Goal: Task Accomplishment & Management: Complete application form

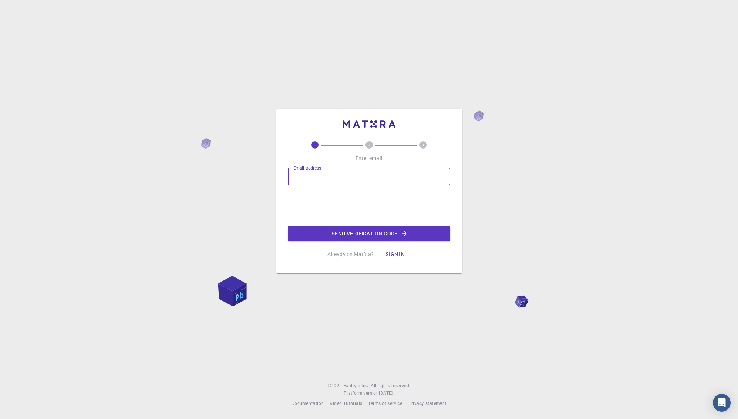
click at [326, 178] on input "Email address" at bounding box center [369, 177] width 162 height 18
type input "shavkat.mamatkulov@gmail.com"
click at [389, 234] on button "Send verification code" at bounding box center [369, 233] width 162 height 15
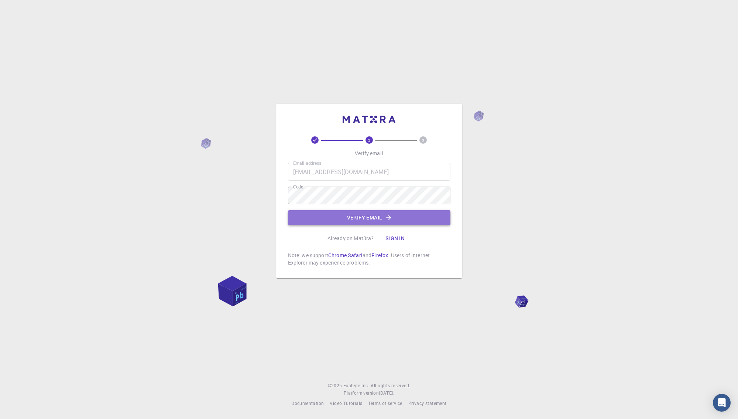
click at [367, 215] on button "Verify email" at bounding box center [369, 217] width 162 height 15
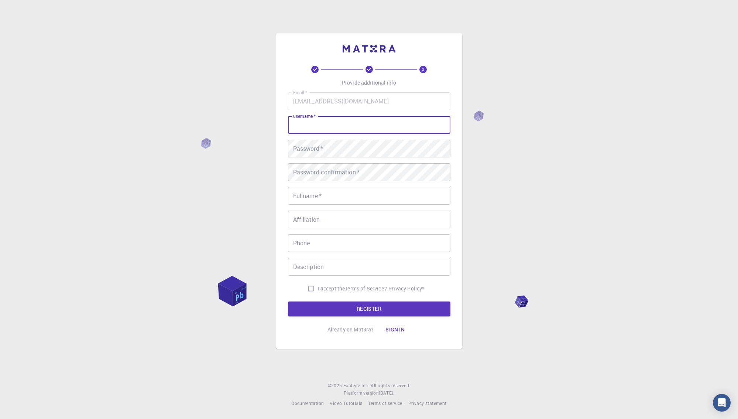
click at [345, 131] on input "username   *" at bounding box center [369, 125] width 162 height 18
type input "shavkatm"
click at [343, 193] on input "Fullname   *" at bounding box center [369, 196] width 162 height 18
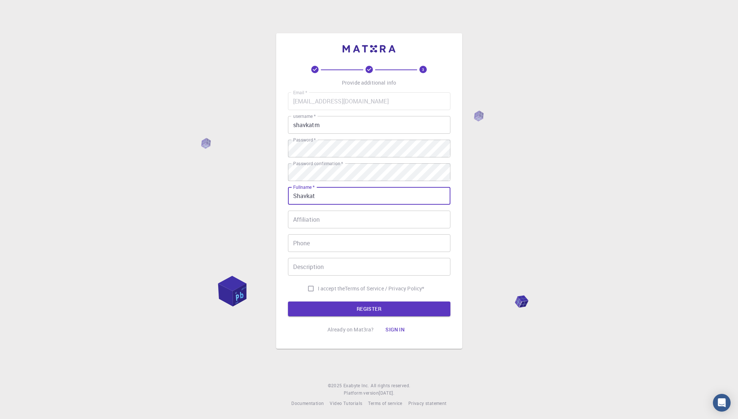
type input "Shavkat"
click at [345, 191] on input "Shavkat" at bounding box center [369, 196] width 162 height 18
click at [334, 221] on input "Affiliation" at bounding box center [369, 219] width 162 height 18
click at [306, 289] on input "I accept the Terms of Service / Privacy Policy *" at bounding box center [311, 288] width 14 height 14
checkbox input "true"
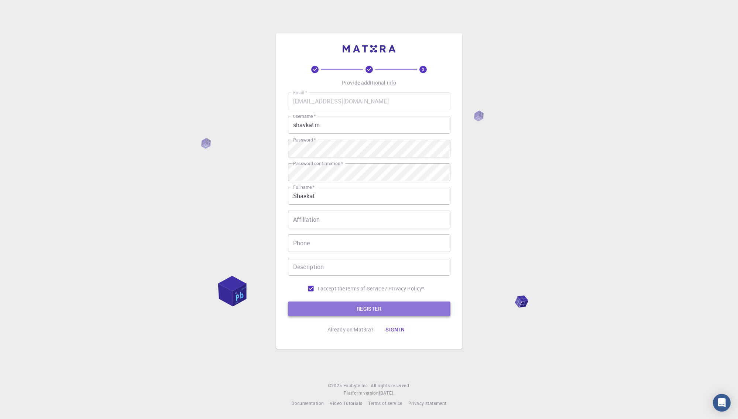
click at [358, 307] on button "REGISTER" at bounding box center [369, 308] width 162 height 15
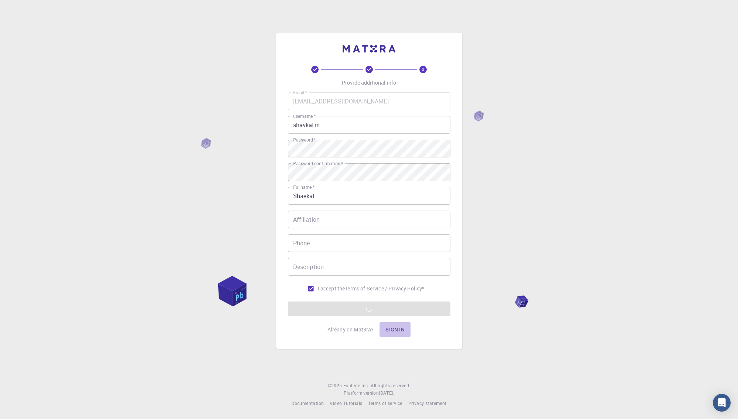
click at [391, 326] on button "Sign in" at bounding box center [394, 329] width 31 height 15
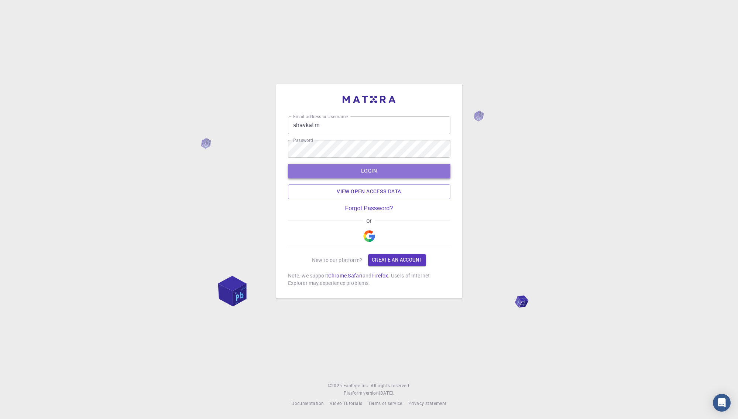
click at [374, 168] on button "LOGIN" at bounding box center [369, 171] width 162 height 15
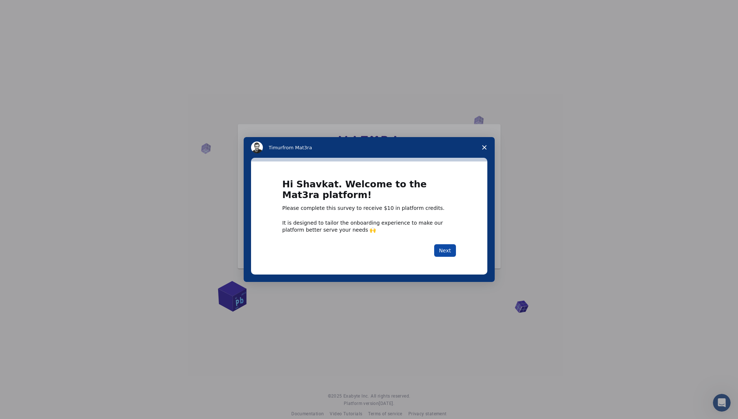
click at [443, 245] on button "Next" at bounding box center [445, 250] width 22 height 13
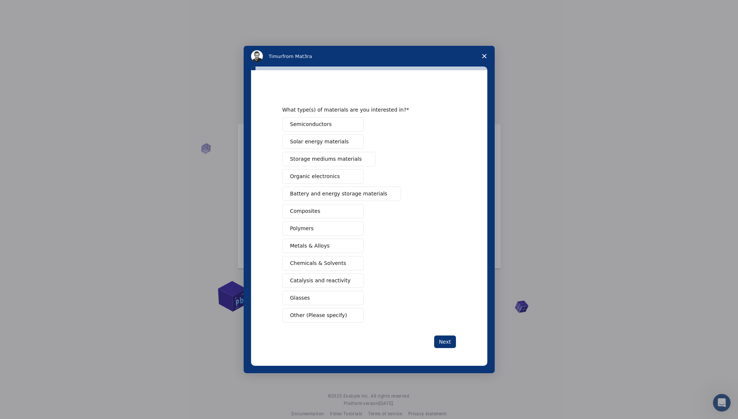
click at [338, 126] on button "Semiconductors" at bounding box center [322, 124] width 81 height 14
click at [329, 141] on span "Solar energy materials" at bounding box center [319, 142] width 59 height 8
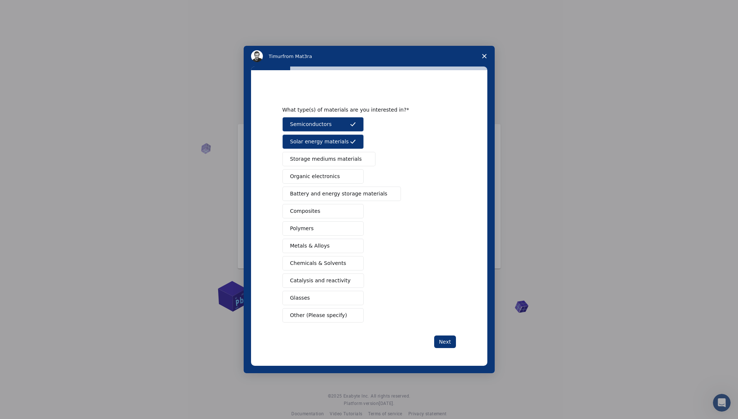
click at [336, 245] on button "Metals & Alloys" at bounding box center [322, 245] width 81 height 14
click at [336, 192] on span "Battery and energy storage materials" at bounding box center [338, 194] width 97 height 8
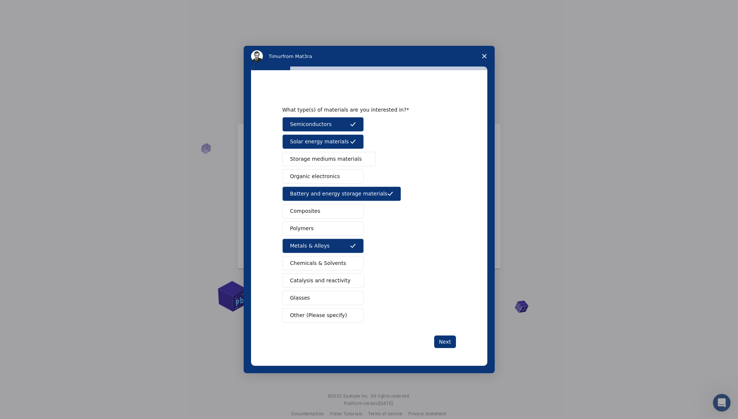
click at [335, 276] on button "Catalysis and reactivity" at bounding box center [323, 280] width 82 height 14
click at [319, 213] on button "Composites" at bounding box center [322, 211] width 81 height 14
click at [322, 155] on span "Storage mediums materials" at bounding box center [326, 159] width 72 height 8
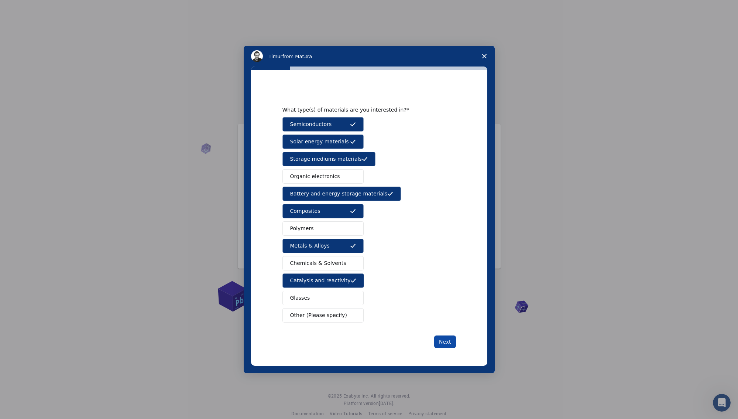
click at [440, 341] on button "Next" at bounding box center [445, 341] width 22 height 13
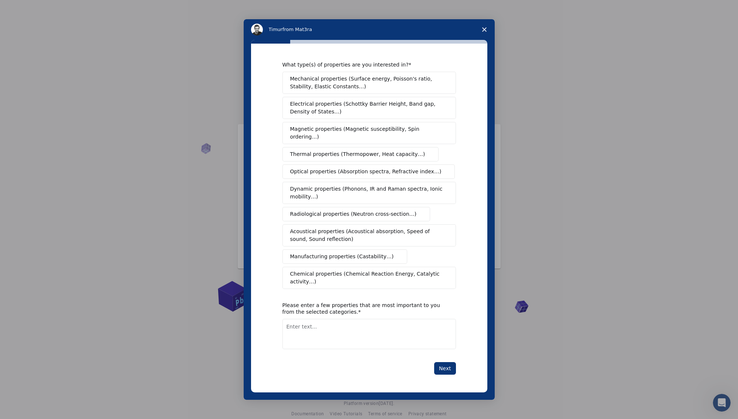
click at [387, 90] on span "Mechanical properties (Surface energy, Poisson's ratio, Stability, Elastic Cons…" at bounding box center [367, 83] width 154 height 16
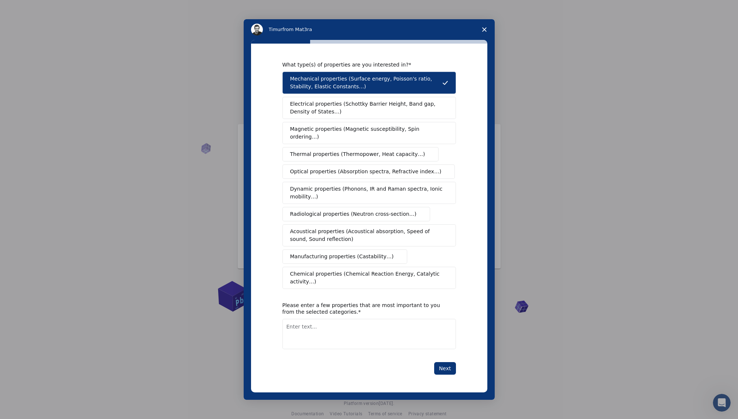
click at [388, 110] on span "Electrical properties (Schottky Barrier Height, Band gap, Density of States…)" at bounding box center [367, 108] width 154 height 16
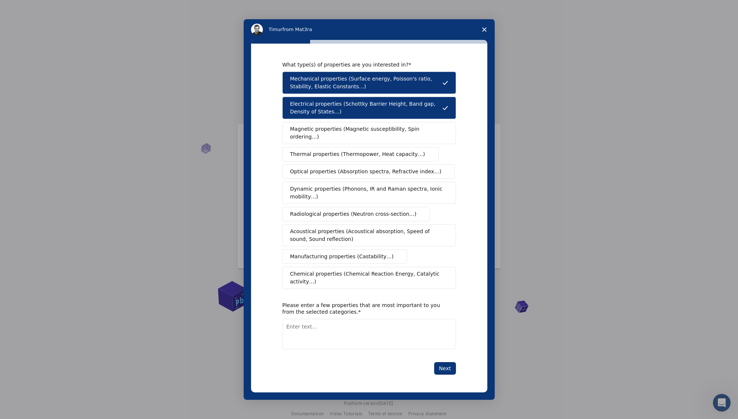
click at [386, 139] on span "Magnetic properties (Magnetic susceptibility, Spin ordering…)" at bounding box center [366, 133] width 152 height 16
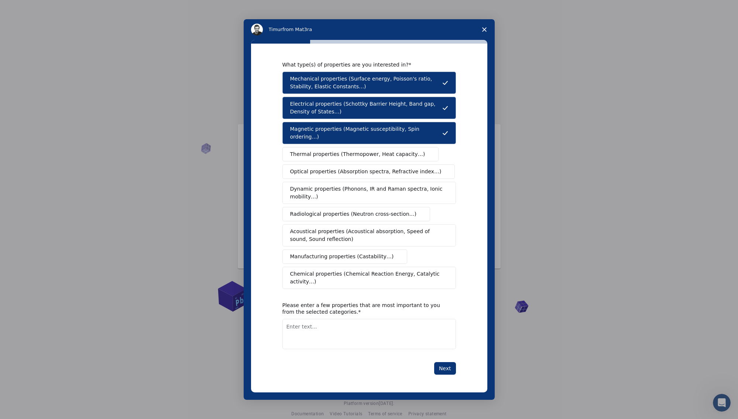
click at [385, 156] on span "Thermal properties (Thermopower, Heat capacity…)" at bounding box center [357, 154] width 135 height 8
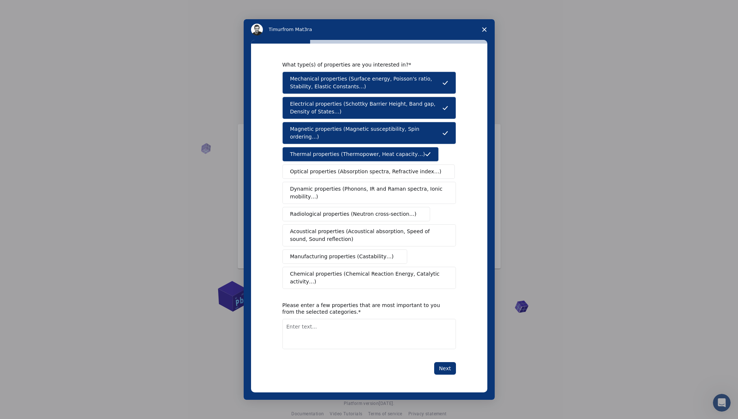
click at [385, 171] on span "Optical properties (Absorption spectra, Refractive index…)" at bounding box center [365, 172] width 151 height 8
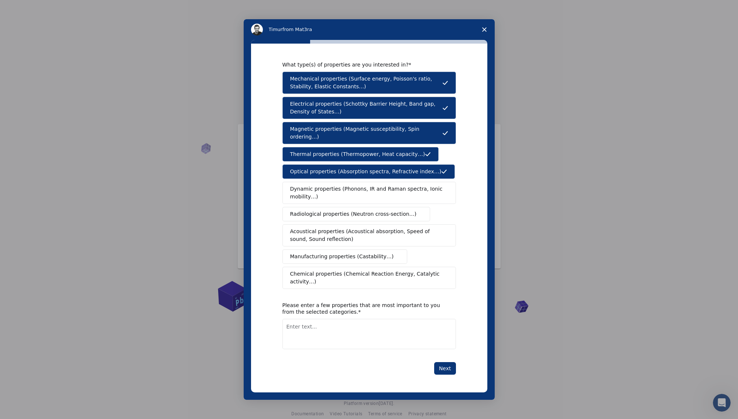
click at [385, 189] on span "Dynamic properties (Phonons, IR and Raman spectra, Ionic mobility…)" at bounding box center [366, 193] width 153 height 16
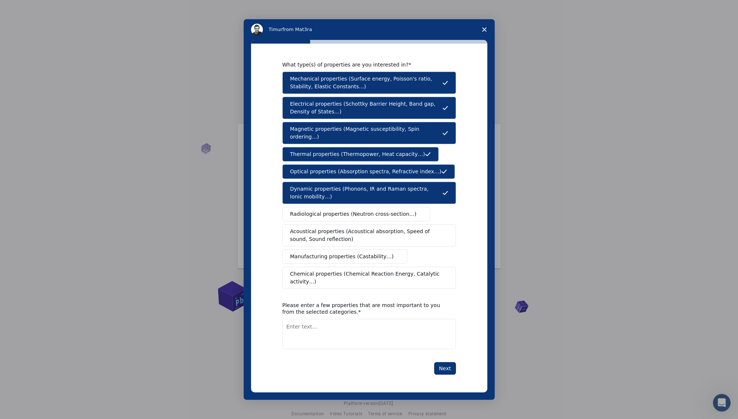
click at [374, 272] on span "Chemical properties (Chemical Reaction Energy, Catalytic activity…)" at bounding box center [366, 278] width 153 height 16
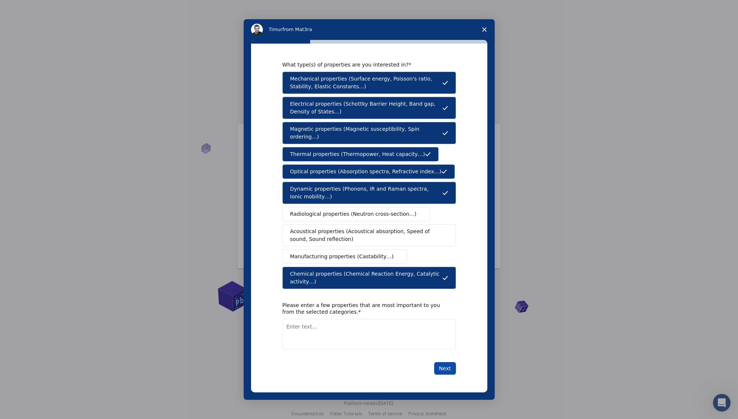
click at [442, 362] on button "Next" at bounding box center [445, 368] width 22 height 13
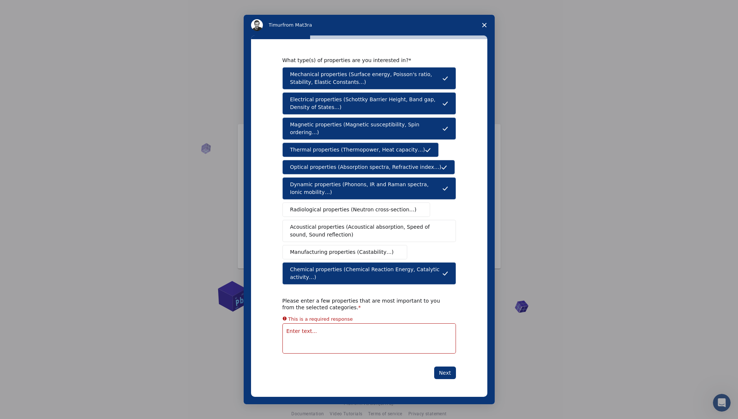
click at [402, 329] on textarea "Enter text..." at bounding box center [369, 338] width 174 height 30
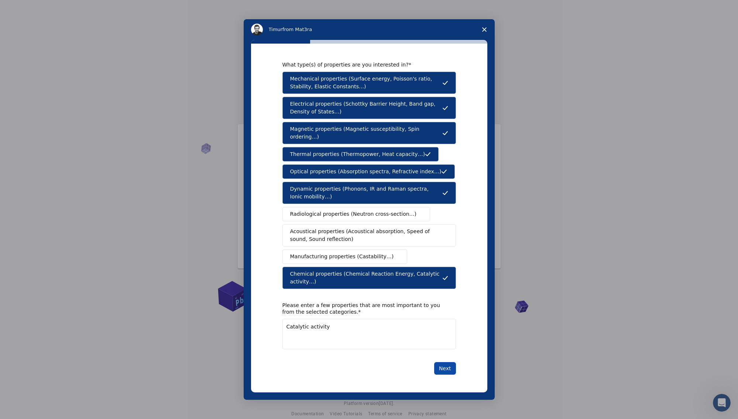
type textarea "Catalytic activity"
click at [442, 362] on button "Next" at bounding box center [445, 368] width 22 height 13
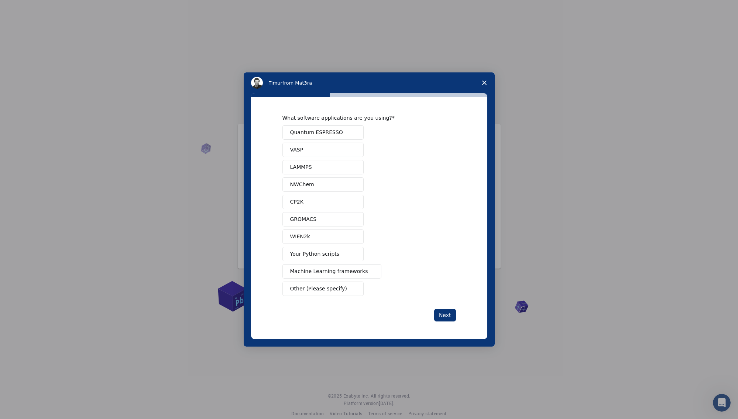
click at [341, 131] on button "Quantum ESPRESSO" at bounding box center [322, 132] width 81 height 14
click at [324, 217] on button "GROMACS" at bounding box center [322, 219] width 81 height 14
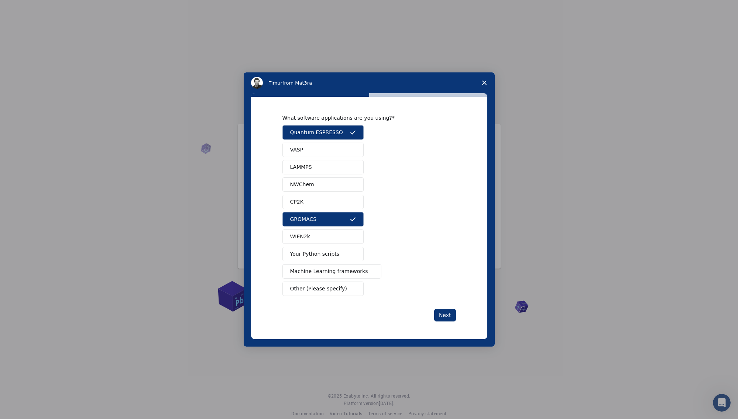
click at [323, 248] on button "Your Python scripts" at bounding box center [322, 254] width 81 height 14
click at [324, 270] on span "Machine Learning frameworks" at bounding box center [329, 271] width 78 height 8
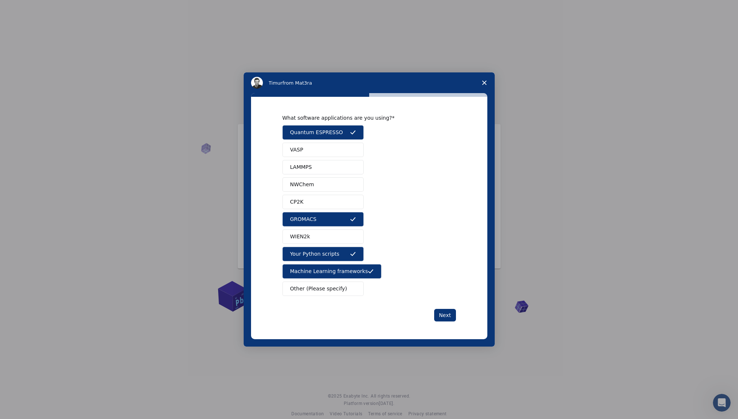
click at [327, 290] on span "Other (Please specify)" at bounding box center [318, 289] width 57 height 8
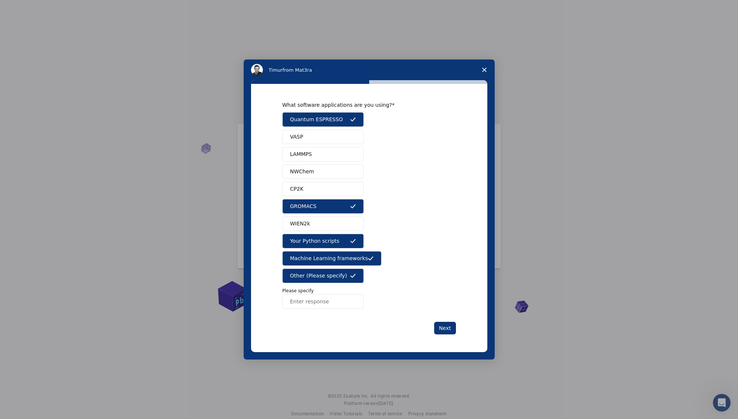
click at [324, 300] on input "Enter response" at bounding box center [322, 301] width 81 height 15
type input "CASTEP"
click at [439, 324] on button "Next" at bounding box center [445, 328] width 22 height 13
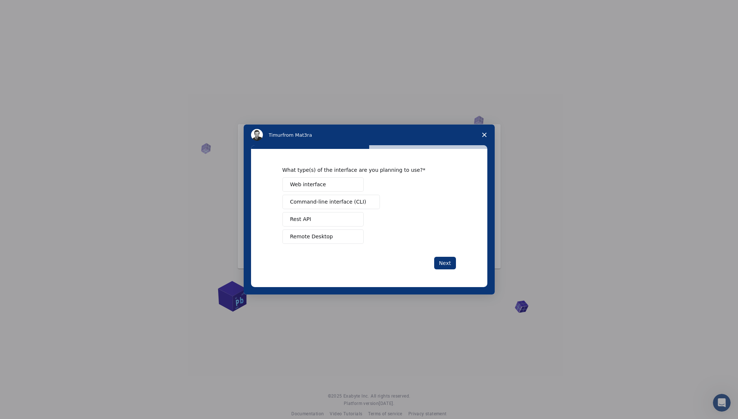
click at [326, 202] on span "Command-line interface (CLI)" at bounding box center [328, 202] width 76 height 8
click at [323, 184] on button "Web interface" at bounding box center [322, 184] width 81 height 14
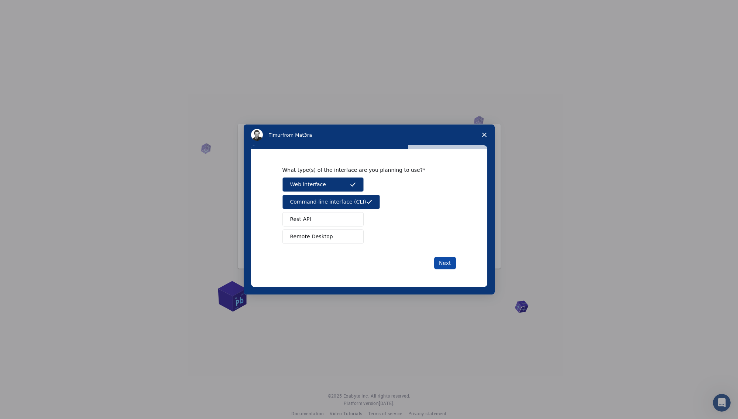
click at [436, 259] on button "Next" at bounding box center [445, 263] width 22 height 13
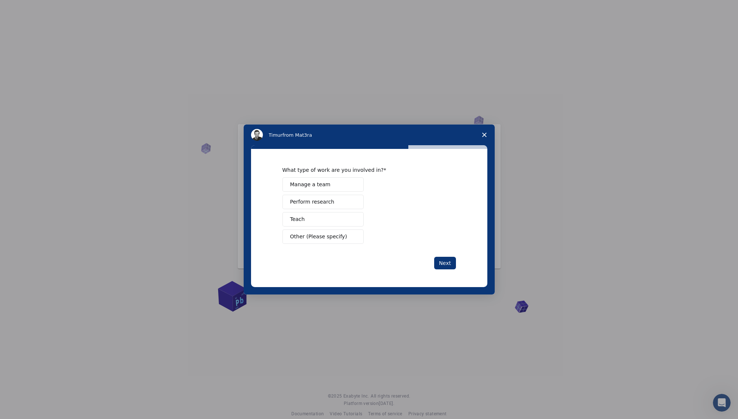
click at [331, 202] on button "Perform research" at bounding box center [322, 202] width 81 height 14
click at [447, 265] on button "Next" at bounding box center [445, 263] width 22 height 13
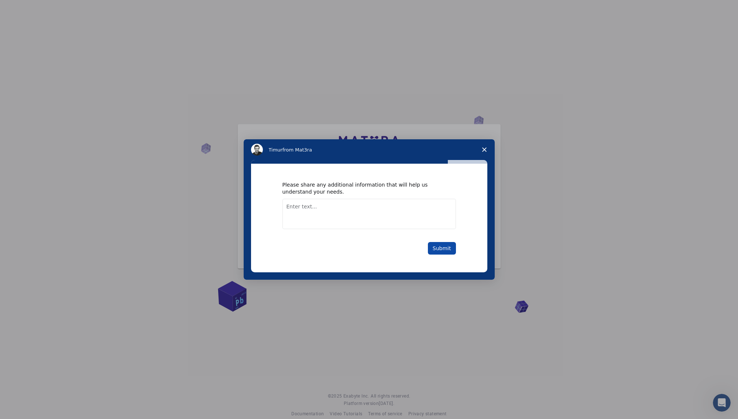
click at [435, 244] on button "Submit" at bounding box center [442, 248] width 28 height 13
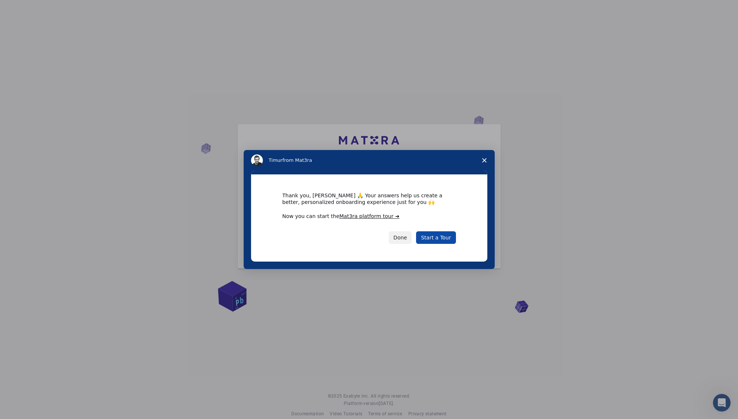
click at [433, 238] on link "Start a Tour" at bounding box center [435, 237] width 39 height 13
click at [412, 238] on button "Done" at bounding box center [400, 237] width 23 height 13
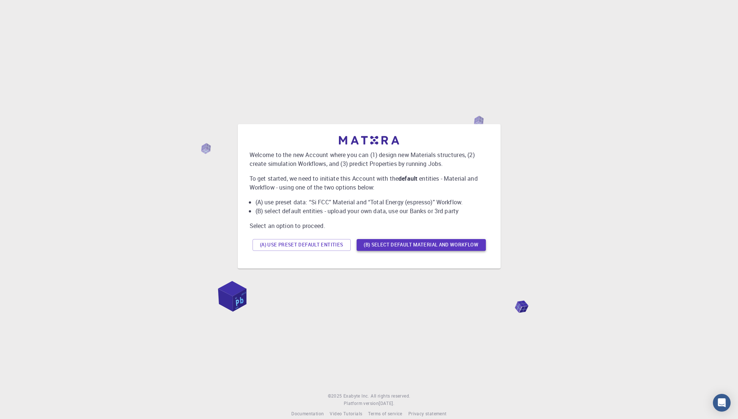
click at [399, 245] on button "(B) Select default material and workflow" at bounding box center [421, 245] width 129 height 12
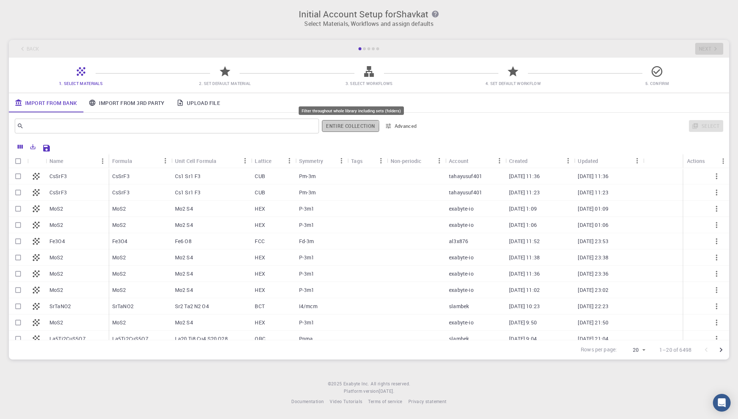
click at [333, 128] on button "Entire collection" at bounding box center [350, 126] width 57 height 12
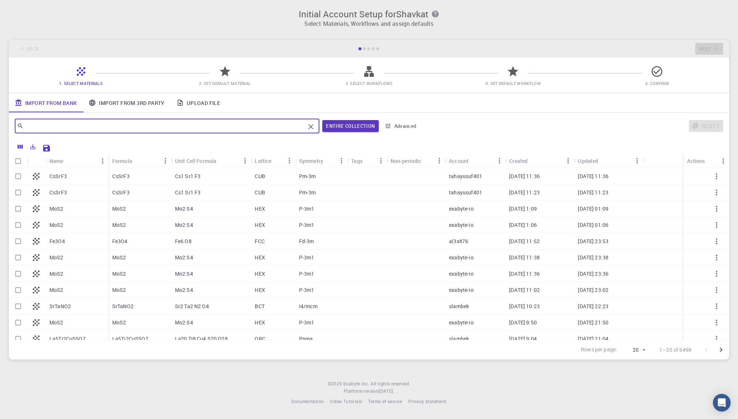
click at [228, 127] on input "text" at bounding box center [164, 126] width 281 height 10
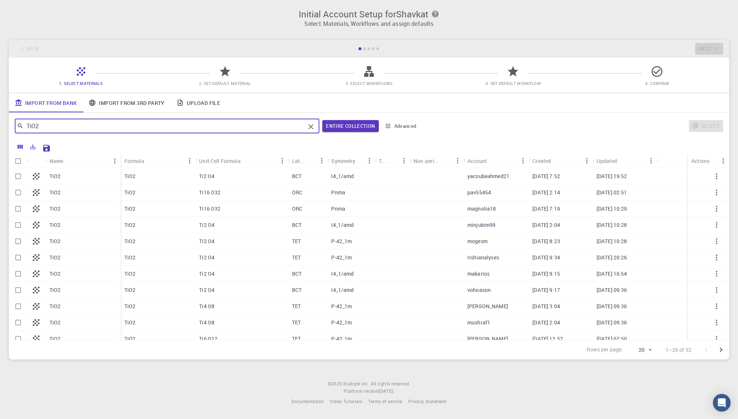
type input "TiO2"
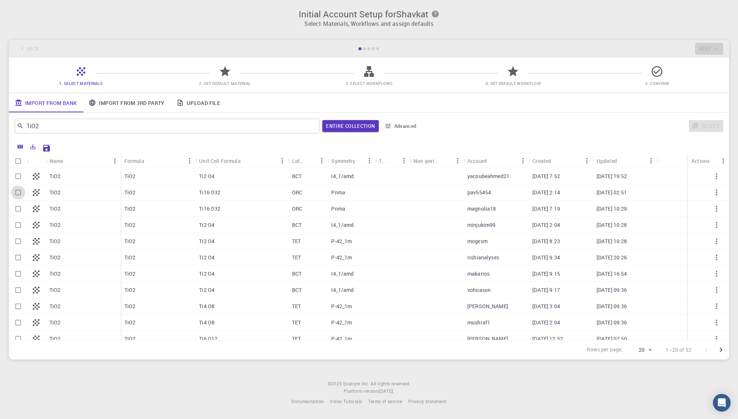
click at [16, 195] on input "Select row" at bounding box center [18, 192] width 14 height 14
checkbox input "true"
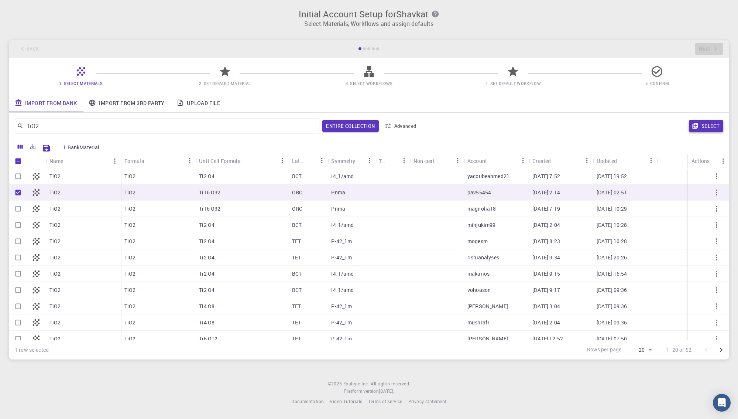
click at [718, 128] on button "Select" at bounding box center [706, 126] width 34 height 12
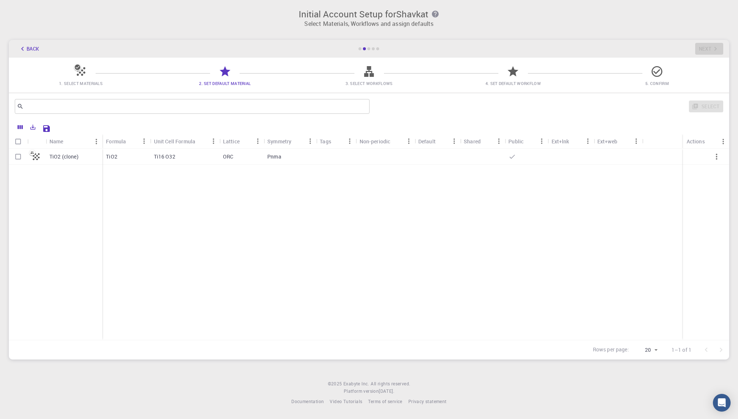
click at [18, 159] on input "Select row" at bounding box center [18, 157] width 14 height 14
checkbox input "true"
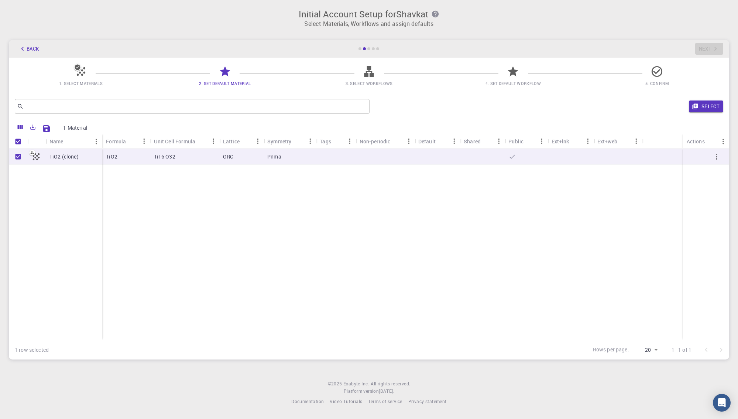
click at [714, 158] on icon "button" at bounding box center [716, 156] width 9 height 9
click at [67, 158] on p "TiO2 (clone)" at bounding box center [63, 156] width 29 height 7
checkbox input "false"
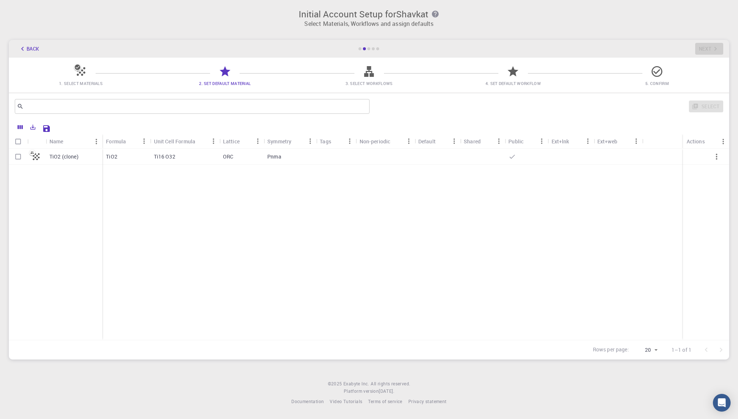
click at [67, 158] on p "TiO2 (clone)" at bounding box center [63, 156] width 29 height 7
checkbox input "true"
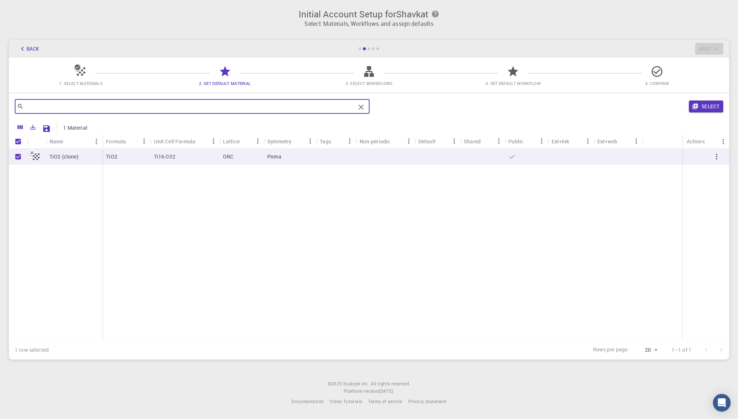
click at [89, 110] on input "text" at bounding box center [189, 106] width 331 height 10
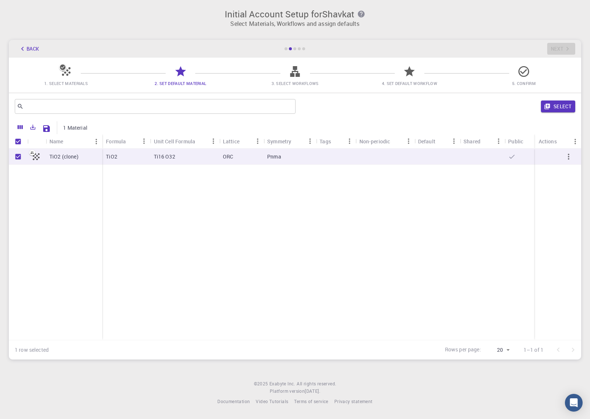
click at [58, 292] on div "TiO2 (clone)" at bounding box center [55, 243] width 93 height 191
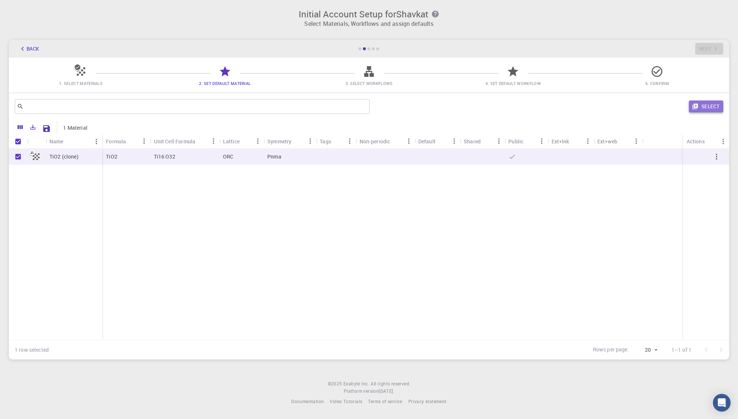
click at [701, 108] on button "Select" at bounding box center [706, 106] width 34 height 12
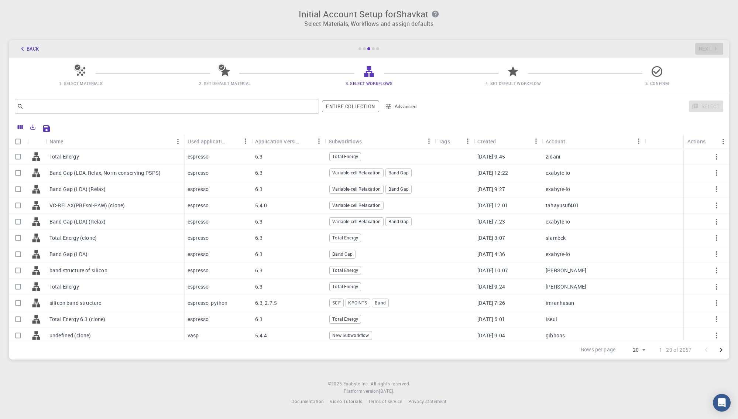
click at [17, 158] on input "Select row" at bounding box center [18, 157] width 14 height 14
checkbox input "true"
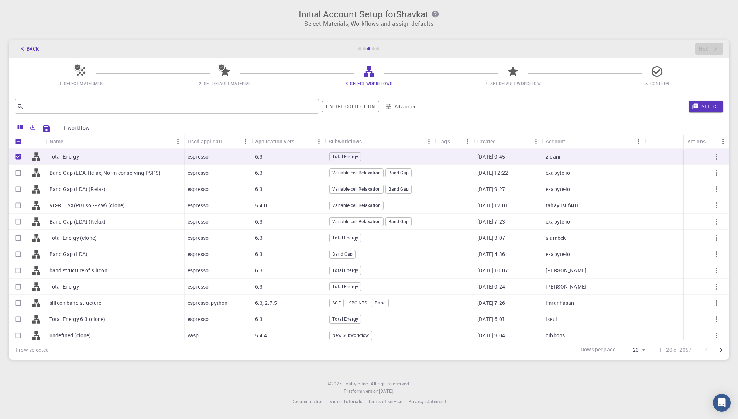
checkbox input "true"
click at [18, 175] on input "Select row" at bounding box center [18, 173] width 14 height 14
checkbox input "true"
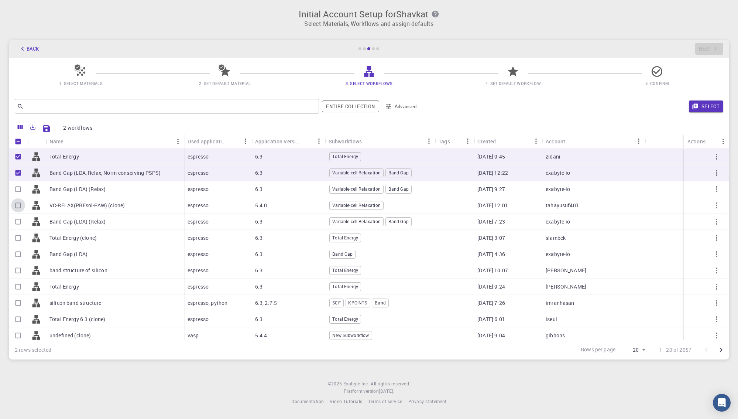
click at [16, 203] on input "Select row" at bounding box center [18, 205] width 14 height 14
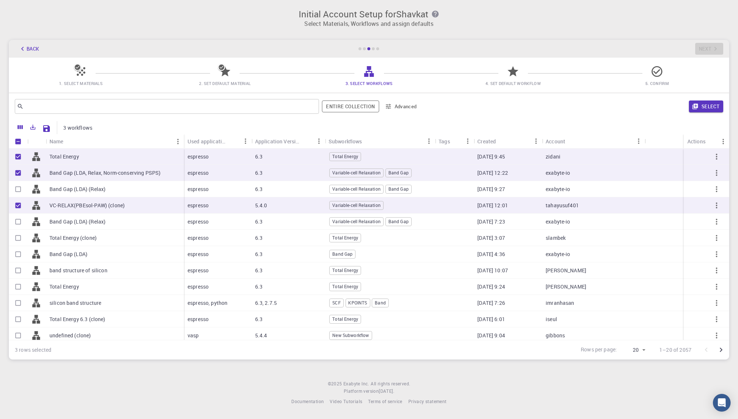
click at [20, 207] on input "Unselect row" at bounding box center [18, 205] width 14 height 14
checkbox input "false"
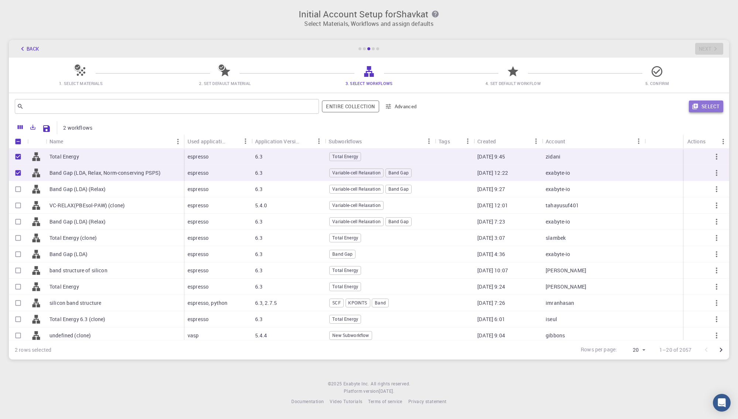
click at [699, 110] on button "Select" at bounding box center [706, 106] width 34 height 12
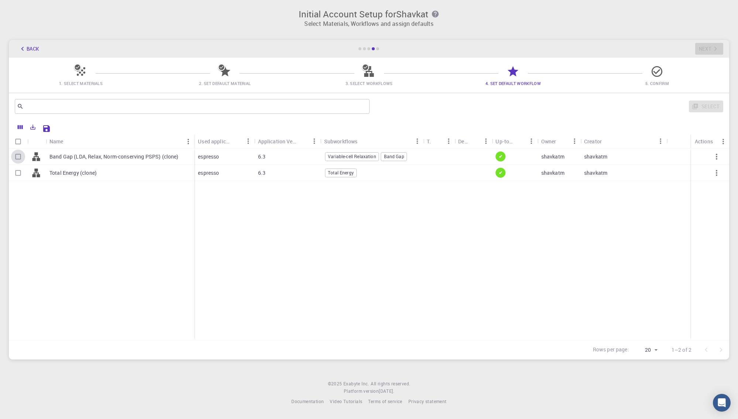
click at [18, 158] on input "Select row" at bounding box center [18, 157] width 14 height 14
checkbox input "true"
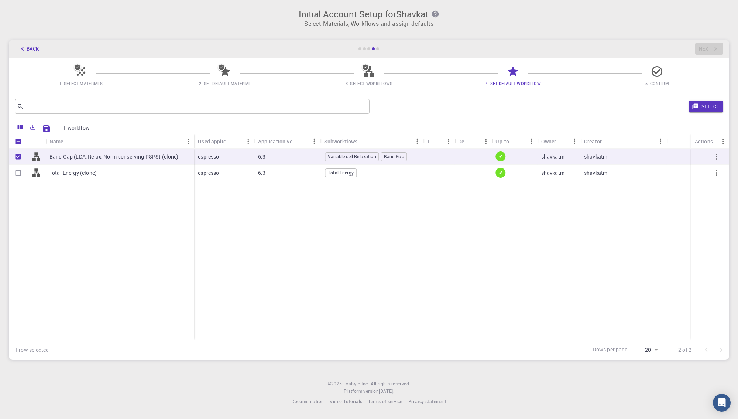
click at [18, 171] on input "Select row" at bounding box center [18, 173] width 14 height 14
checkbox input "true"
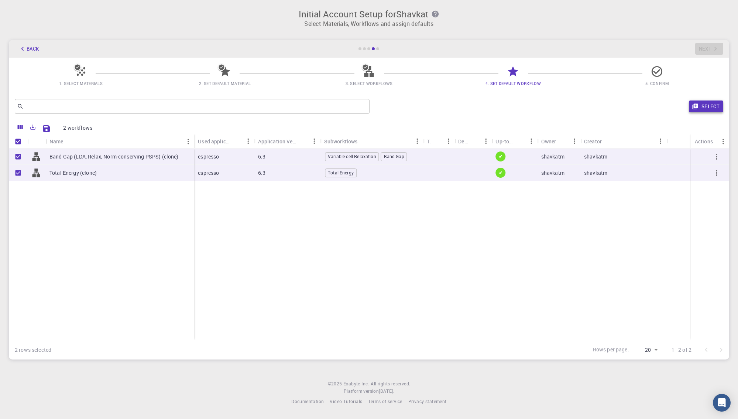
click at [705, 105] on button "Select" at bounding box center [706, 106] width 34 height 12
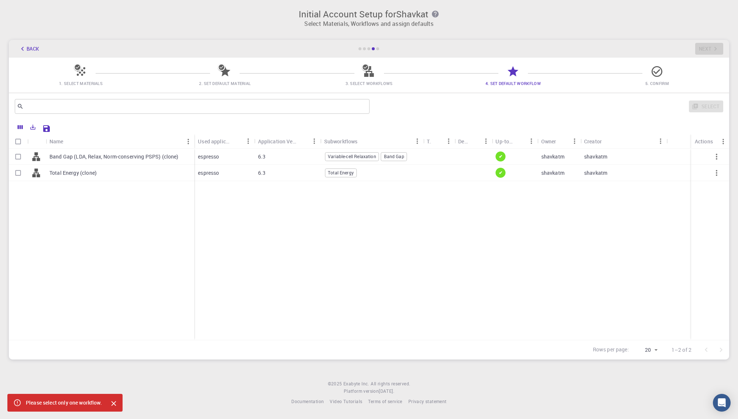
checkbox input "false"
click at [114, 403] on icon "Close" at bounding box center [114, 403] width 8 height 8
click at [16, 159] on input "Select row" at bounding box center [18, 157] width 14 height 14
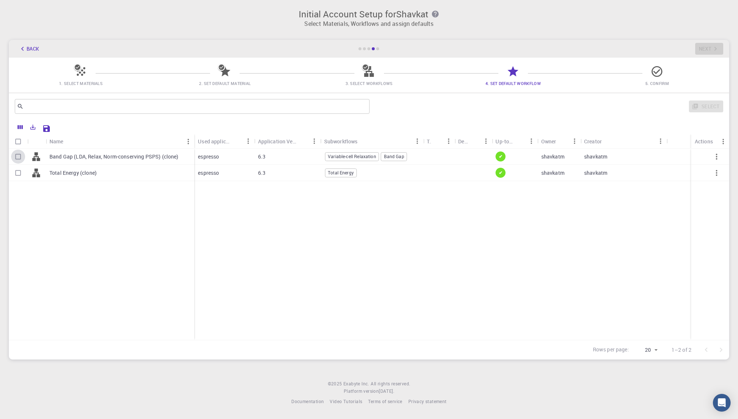
checkbox input "true"
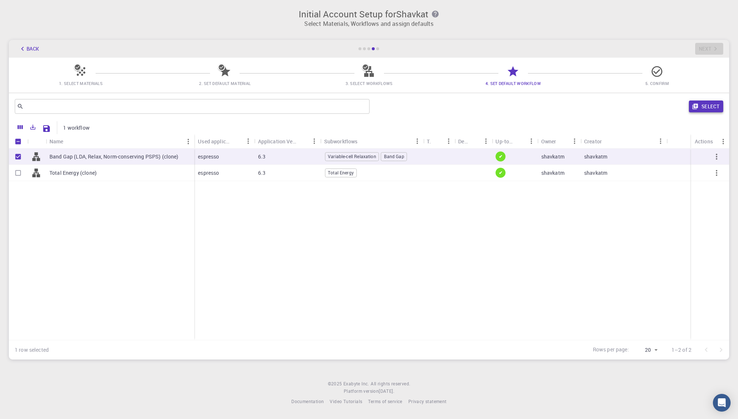
click at [715, 105] on button "Select" at bounding box center [706, 106] width 34 height 12
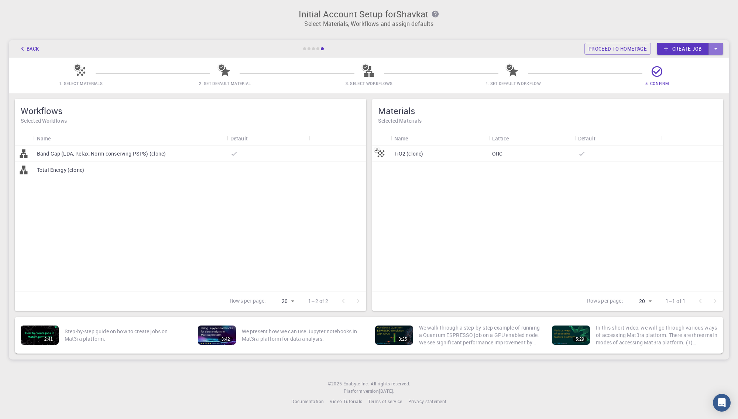
click at [719, 50] on icon "button" at bounding box center [716, 49] width 8 height 8
click at [615, 89] on div "1. Select Materials 2. Set Default Material 3. Select Workflows 4. Set Default …" at bounding box center [369, 75] width 720 height 35
click at [653, 72] on icon at bounding box center [656, 71] width 13 height 13
click at [422, 157] on p "TiO2 (clone)" at bounding box center [408, 153] width 29 height 7
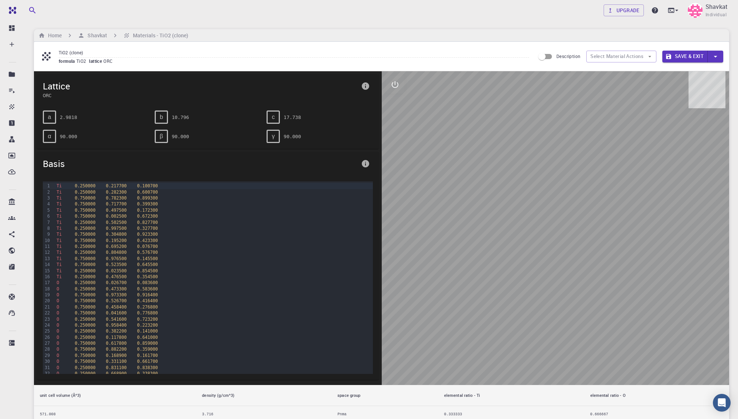
drag, startPoint x: 560, startPoint y: 172, endPoint x: 542, endPoint y: 192, distance: 26.1
click at [542, 192] on div at bounding box center [556, 227] width 348 height 313
drag, startPoint x: 586, startPoint y: 193, endPoint x: 578, endPoint y: 198, distance: 9.1
click at [578, 198] on div at bounding box center [556, 227] width 348 height 313
click at [161, 39] on h6 "Materials - TiO2 (clone)" at bounding box center [159, 35] width 58 height 8
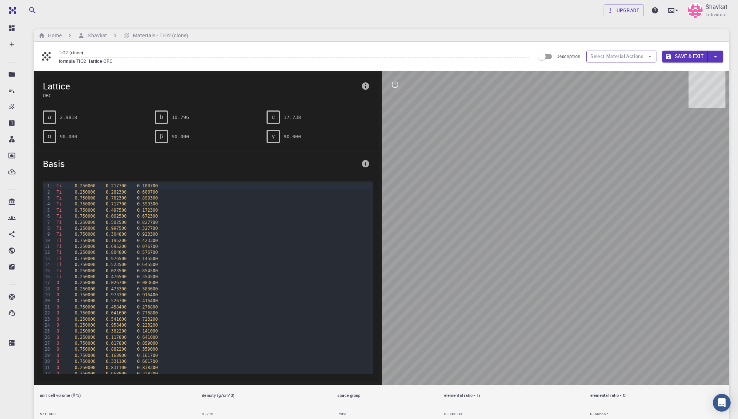
click at [650, 56] on icon "button" at bounding box center [649, 56] width 3 height 1
click at [549, 57] on input "Description" at bounding box center [542, 56] width 42 height 14
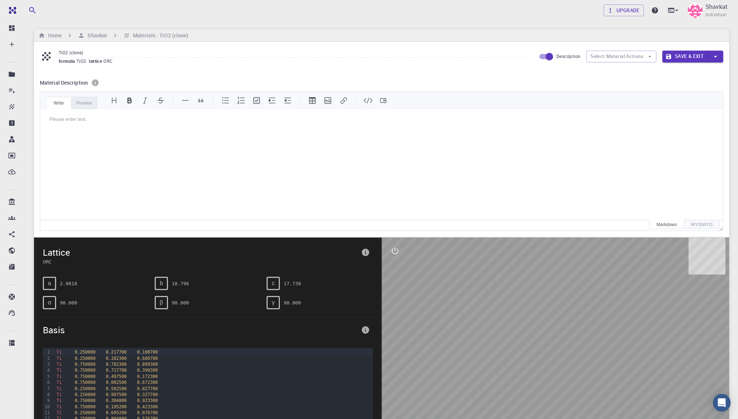
click at [543, 57] on input "Description" at bounding box center [549, 56] width 42 height 14
checkbox input "false"
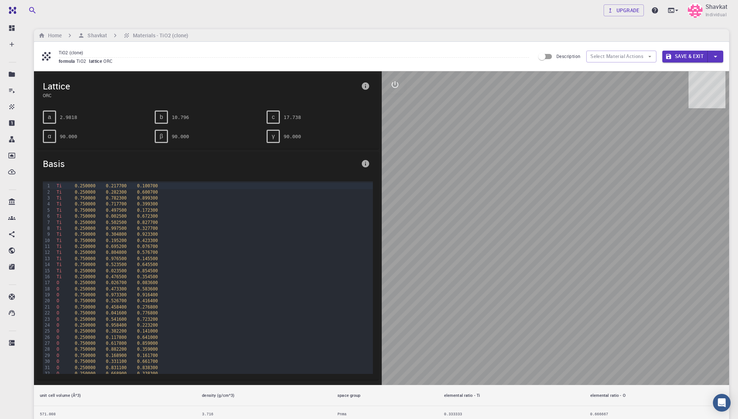
click at [711, 58] on button "button" at bounding box center [716, 57] width 16 height 12
click at [711, 58] on div at bounding box center [369, 209] width 738 height 419
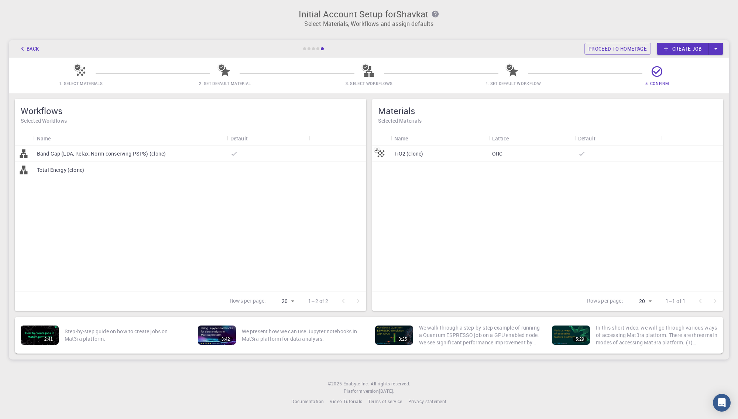
click at [672, 48] on link "Create job" at bounding box center [683, 49] width 52 height 12
click at [717, 51] on icon "button" at bounding box center [716, 49] width 8 height 8
click at [611, 100] on div "Materials Selected Materials" at bounding box center [547, 115] width 351 height 32
click at [402, 155] on p "TiO2 (clone)" at bounding box center [408, 153] width 29 height 7
click at [715, 51] on icon "button" at bounding box center [716, 49] width 8 height 8
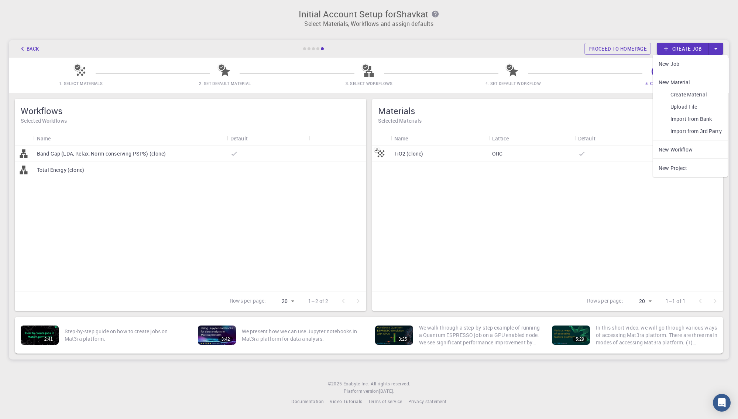
click at [607, 84] on span "5. Confirm" at bounding box center [657, 82] width 138 height 7
click at [613, 49] on link "Proceed to homepage" at bounding box center [617, 49] width 66 height 12
click at [685, 51] on link "Create job" at bounding box center [683, 49] width 52 height 12
click at [62, 167] on p "Total Energy (clone)" at bounding box center [60, 169] width 47 height 7
